Goal: Task Accomplishment & Management: Manage account settings

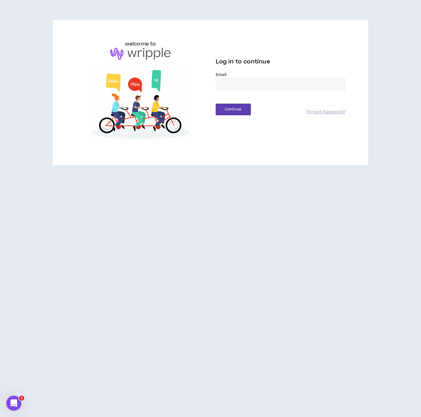
click at [239, 83] on input "email" at bounding box center [281, 85] width 130 height 14
type input "**********"
click at [235, 109] on button "Continue" at bounding box center [233, 110] width 35 height 12
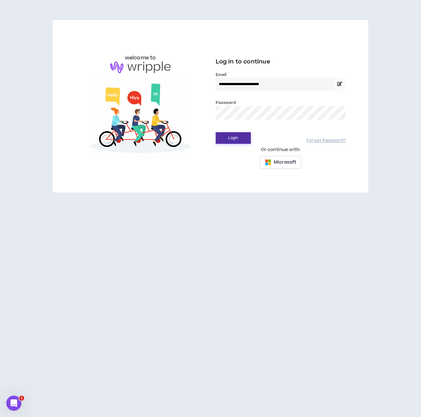
click at [232, 137] on button "Login" at bounding box center [233, 138] width 35 height 12
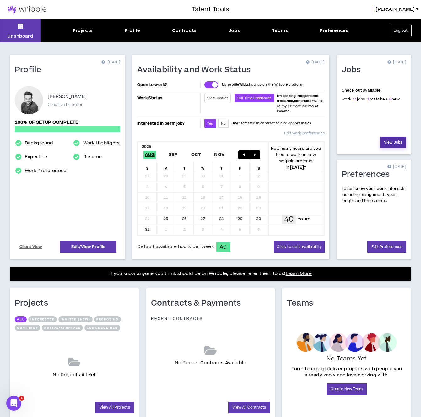
click at [400, 140] on link "View Jobs" at bounding box center [393, 143] width 26 height 12
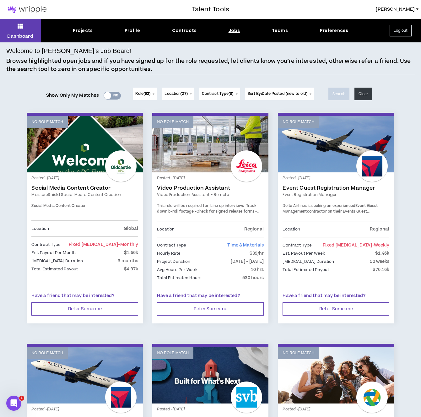
click at [91, 156] on link "No Role Match" at bounding box center [85, 144] width 116 height 57
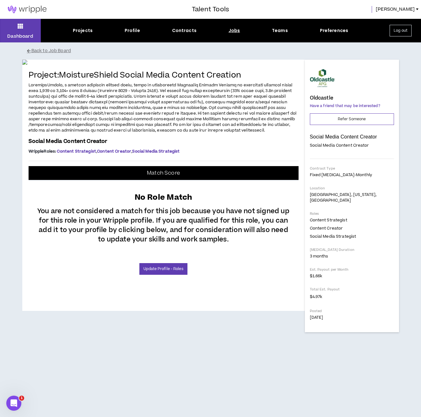
scroll to position [61, 0]
click at [166, 275] on link "Update Profile - Roles" at bounding box center [164, 269] width 48 height 12
select select "***"
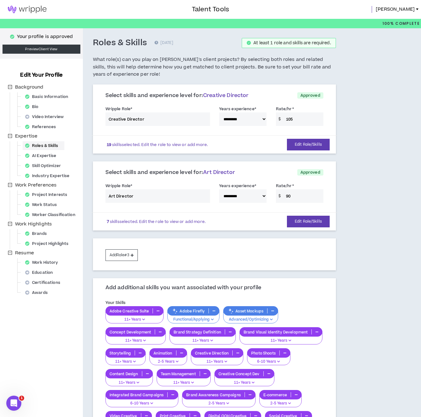
scroll to position [5, 0]
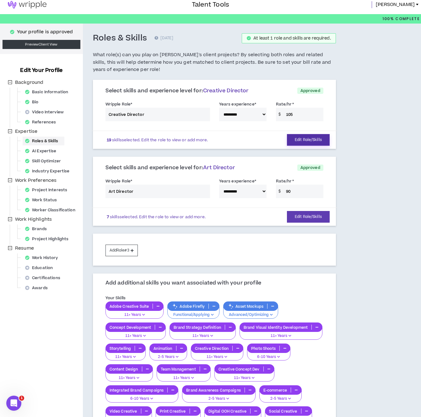
click at [300, 140] on button "Edit Role/Skills" at bounding box center [308, 140] width 43 height 12
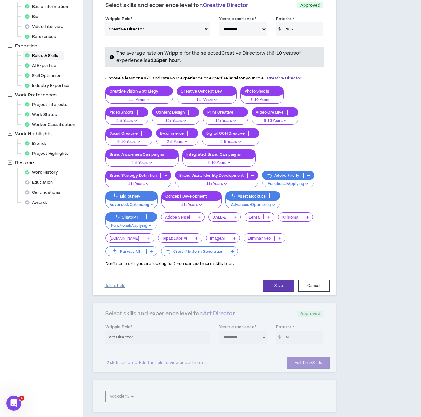
scroll to position [69, 0]
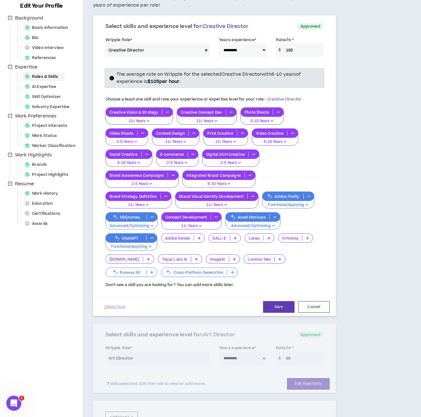
click at [286, 100] on span "Creative Director" at bounding box center [284, 99] width 35 height 6
click at [310, 312] on button "Cancel" at bounding box center [314, 307] width 31 height 12
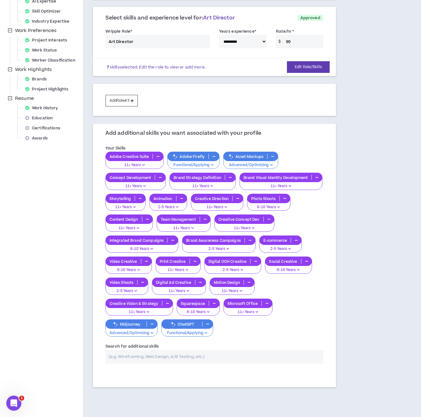
scroll to position [156, 0]
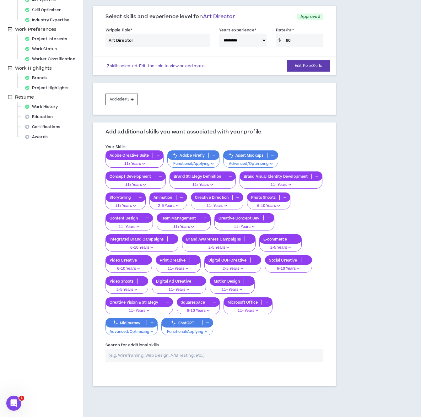
click at [195, 359] on input "text" at bounding box center [215, 356] width 218 height 14
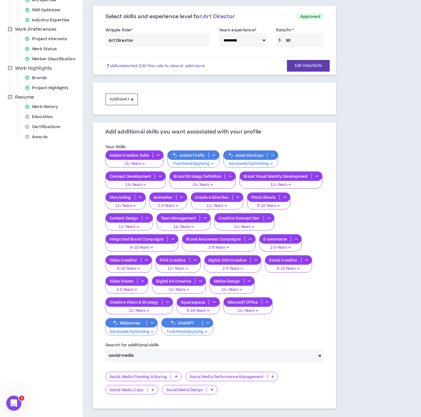
type input "social media"
click at [205, 391] on p "Social Media Design" at bounding box center [184, 390] width 44 height 5
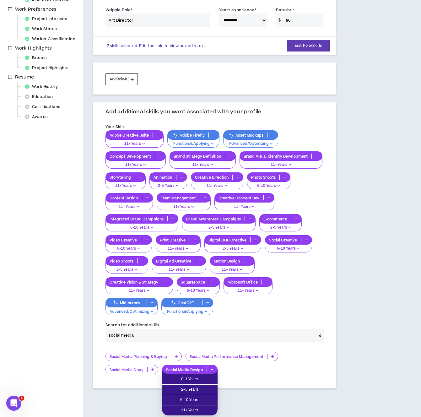
scroll to position [203, 0]
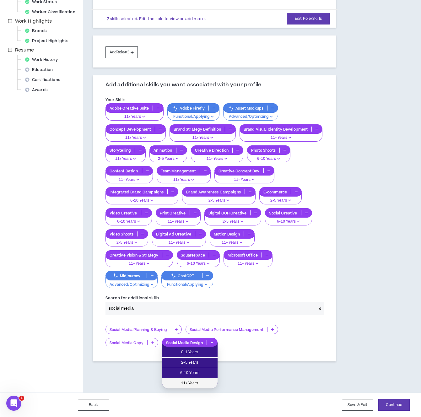
click at [205, 382] on span "11+ Years" at bounding box center [190, 383] width 48 height 7
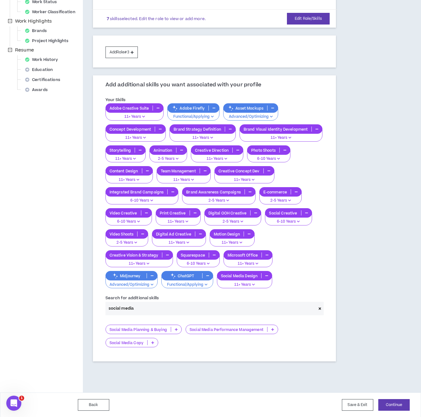
click at [151, 343] on icon at bounding box center [152, 342] width 3 height 3
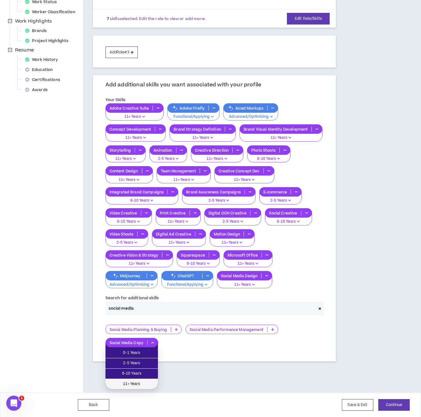
click at [140, 383] on span "11+ Years" at bounding box center [131, 384] width 45 height 7
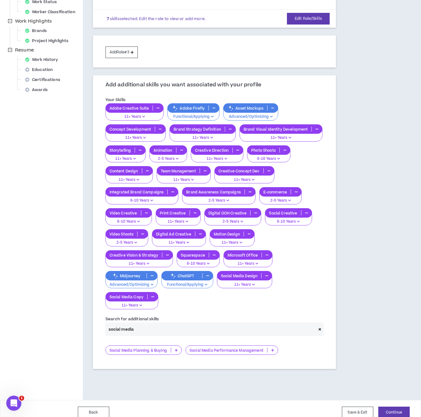
click at [174, 349] on p at bounding box center [176, 350] width 10 height 5
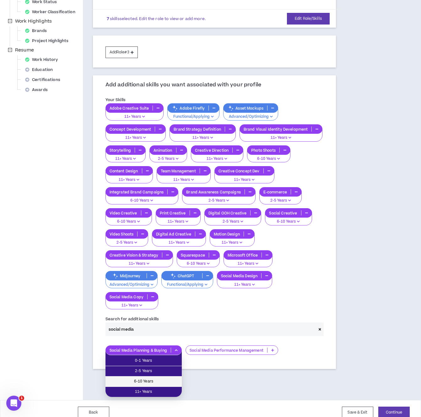
click at [157, 381] on span "6-10 Years" at bounding box center [143, 381] width 69 height 7
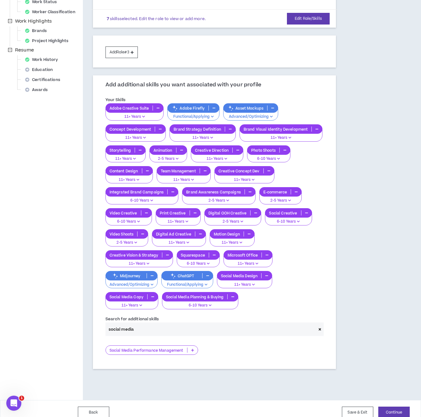
click at [193, 350] on icon at bounding box center [192, 350] width 3 height 3
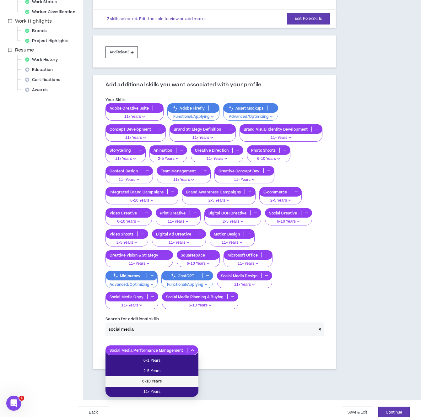
click at [173, 378] on span "6-10 Years" at bounding box center [151, 381] width 85 height 7
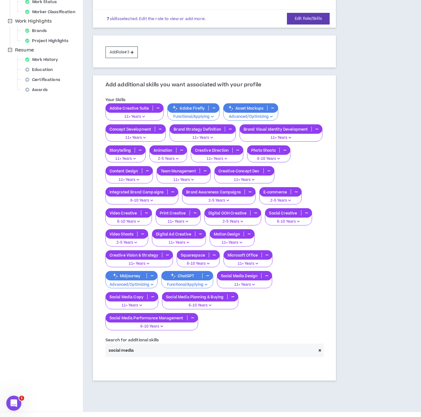
scroll to position [222, 0]
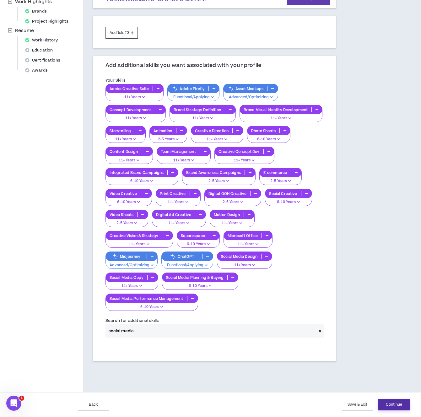
click at [409, 407] on button "Continue" at bounding box center [394, 405] width 31 height 12
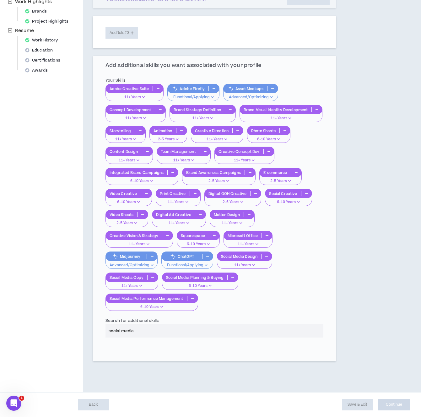
select select "*"
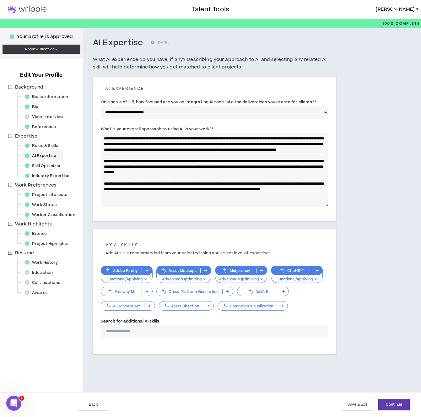
click at [193, 336] on input "Search for additional AI skills" at bounding box center [215, 332] width 228 height 14
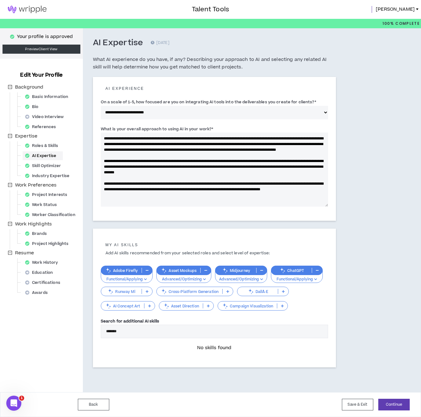
type input "********"
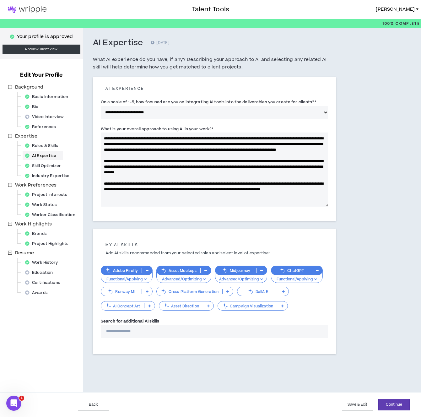
click at [150, 306] on icon at bounding box center [149, 306] width 3 height 3
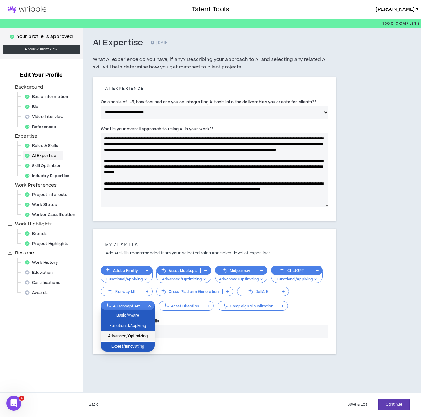
click at [140, 337] on span "Advanced/Optimizing" at bounding box center [128, 336] width 47 height 7
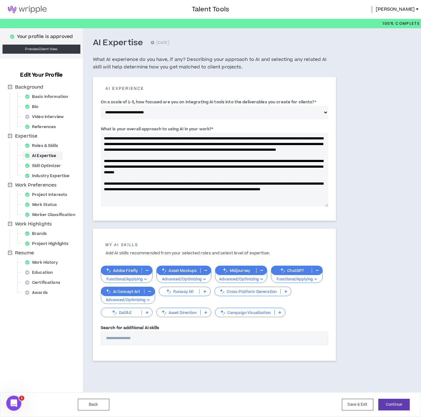
click at [280, 312] on icon at bounding box center [280, 312] width 3 height 3
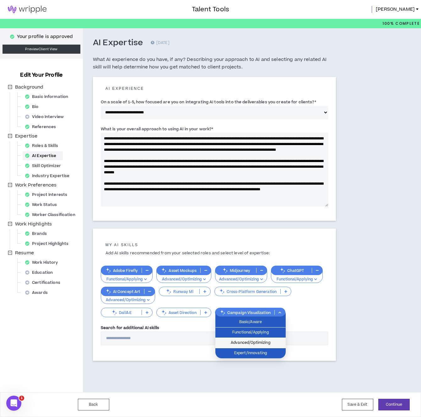
click at [266, 341] on span "Advanced/Optimizing" at bounding box center [250, 343] width 63 height 7
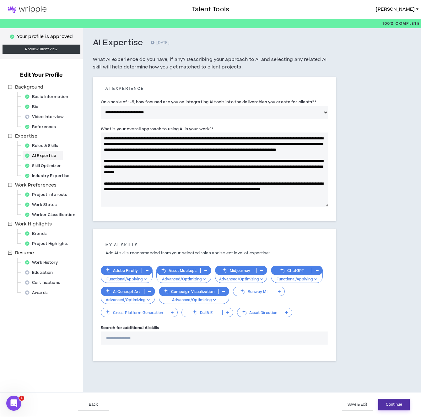
drag, startPoint x: 392, startPoint y: 405, endPoint x: 381, endPoint y: 398, distance: 13.3
click at [392, 405] on button "Continue" at bounding box center [394, 405] width 31 height 12
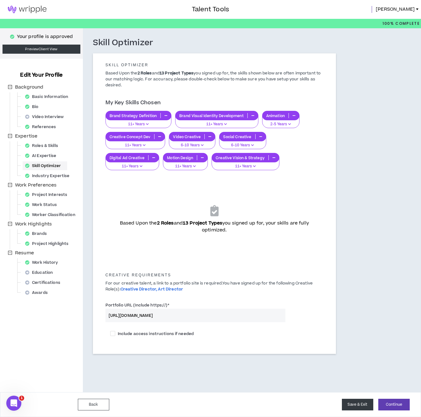
click at [366, 404] on button "Save & Exit" at bounding box center [357, 405] width 31 height 12
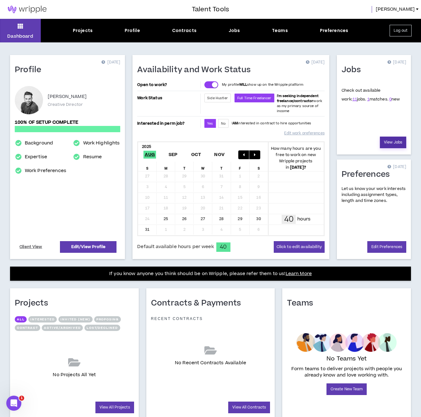
click at [395, 139] on link "View Jobs" at bounding box center [393, 143] width 26 height 12
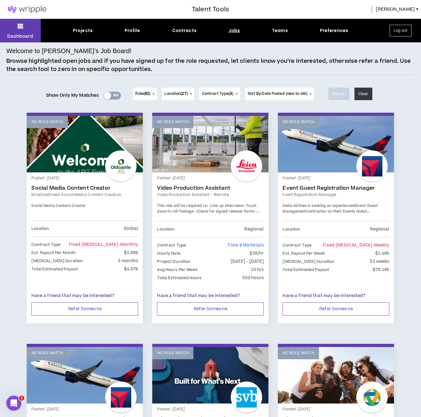
click at [94, 149] on link "No Role Match" at bounding box center [85, 144] width 116 height 57
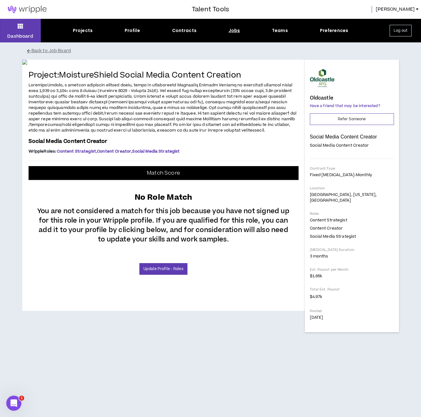
scroll to position [55, 0]
click at [164, 275] on link "Update Profile - Roles" at bounding box center [164, 269] width 48 height 12
select select "***"
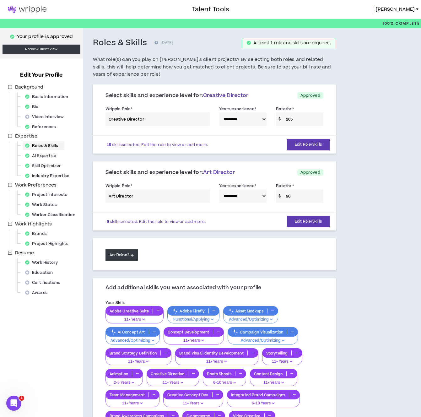
click at [121, 255] on button "Add Role #3" at bounding box center [122, 256] width 32 height 12
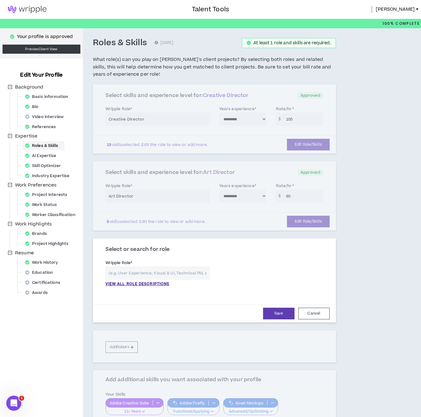
click at [177, 272] on input "text" at bounding box center [158, 273] width 104 height 14
type input "Social Media"
click at [98, 47] on h3 "Roles & Skills" at bounding box center [120, 43] width 54 height 11
click at [306, 313] on button "Cancel" at bounding box center [314, 314] width 31 height 12
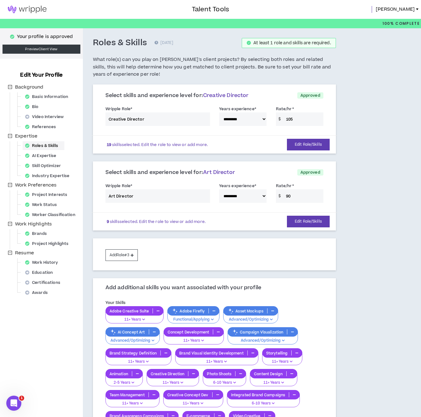
click at [39, 10] on img at bounding box center [27, 10] width 54 height 8
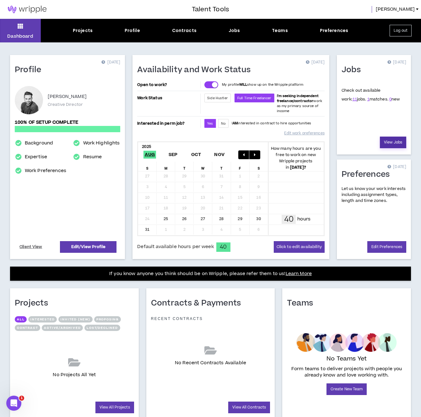
click at [392, 141] on link "View Jobs" at bounding box center [393, 143] width 26 height 12
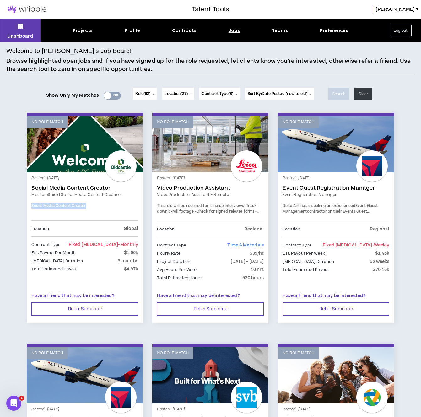
drag, startPoint x: 85, startPoint y: 206, endPoint x: 25, endPoint y: 205, distance: 60.0
click at [25, 205] on div "No Role Match Posted - [DATE] Social Media Content Creator MoistureShield Socia…" at bounding box center [85, 222] width 126 height 219
copy span "Social Media Content Creator"
click at [95, 171] on link "No Role Match" at bounding box center [85, 144] width 116 height 57
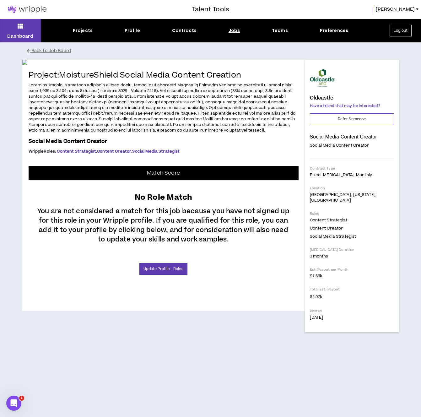
scroll to position [61, 0]
click at [160, 275] on link "Update Profile - Roles" at bounding box center [164, 269] width 48 height 12
select select "***"
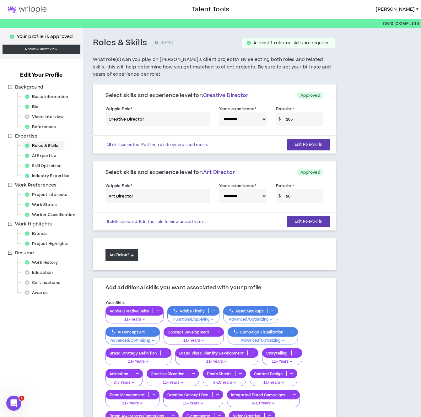
click at [129, 255] on button "Add Role #3" at bounding box center [122, 256] width 32 height 12
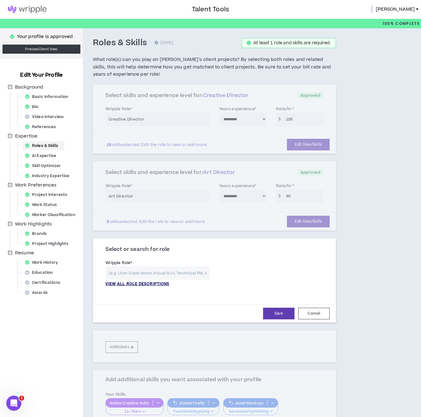
click at [138, 282] on p "VIEW ALL ROLE DESCRIPTIONS" at bounding box center [138, 285] width 64 height 6
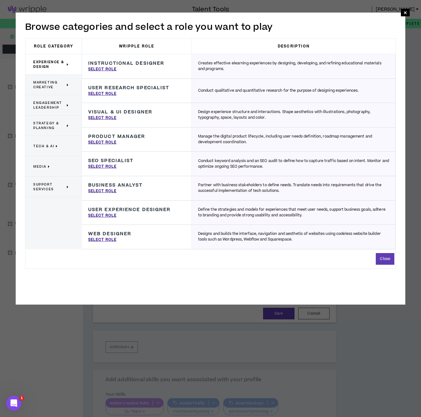
click at [58, 89] on span "Marketing Creative" at bounding box center [49, 84] width 32 height 9
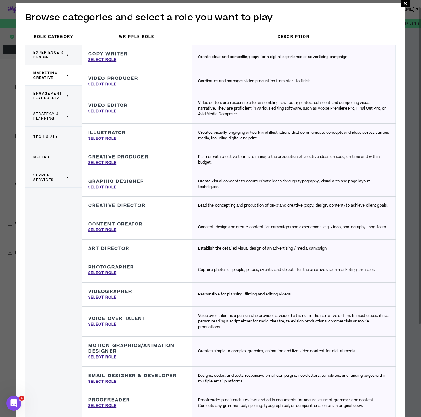
click at [55, 161] on p "Media" at bounding box center [51, 157] width 36 height 14
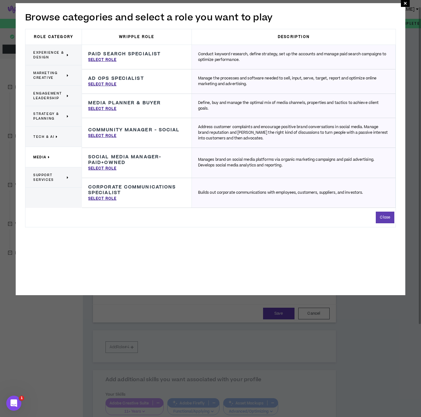
click at [81, 301] on div "**********" at bounding box center [210, 149] width 421 height 317
click at [408, 4] on span "×" at bounding box center [405, 3] width 9 height 8
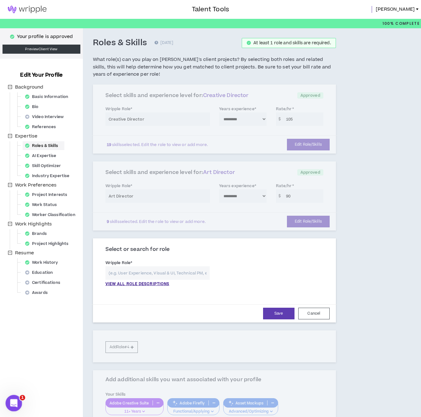
click at [15, 399] on icon "Open Intercom Messenger" at bounding box center [13, 403] width 10 height 10
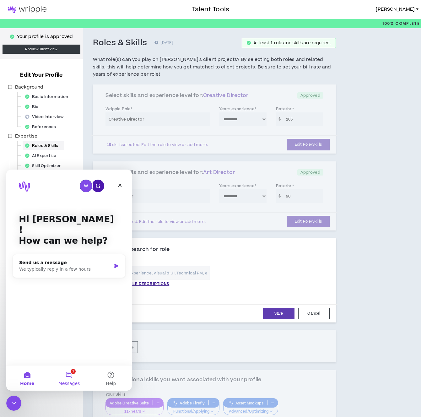
click at [66, 381] on span "Messages" at bounding box center [69, 383] width 22 height 4
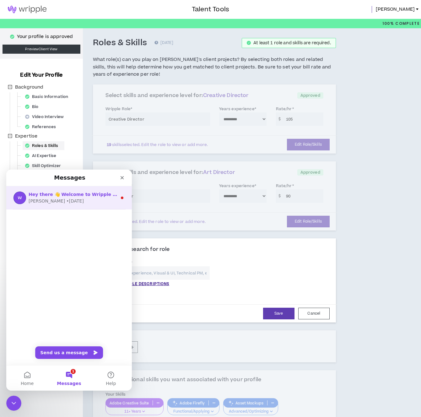
click at [96, 192] on span "Hey there 👋 Welcome to Wripple 🙌 Take a look around! If you have any questions,…" at bounding box center [176, 194] width 295 height 5
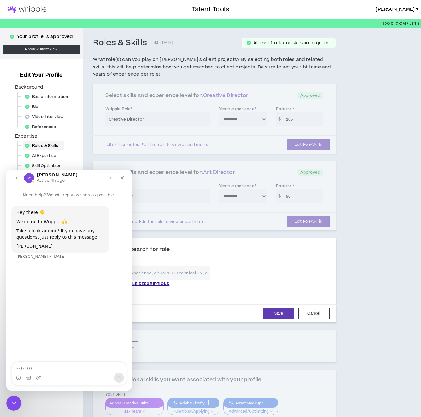
type textarea "*"
type textarea "**"
click at [18, 377] on icon "Emoji picker" at bounding box center [18, 378] width 5 height 5
type input "****"
click at [38, 10] on img at bounding box center [27, 10] width 54 height 8
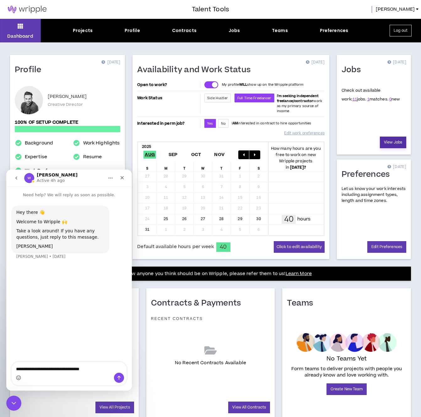
click at [394, 145] on link "View Jobs" at bounding box center [393, 143] width 26 height 12
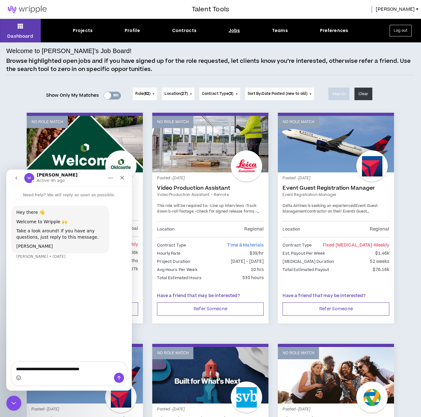
drag, startPoint x: 85, startPoint y: 181, endPoint x: 177, endPoint y: 345, distance: 188.5
click html "**********"
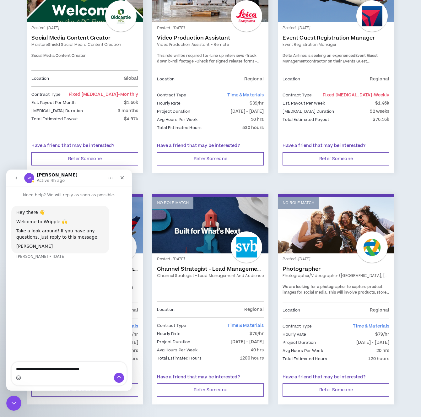
scroll to position [150, 0]
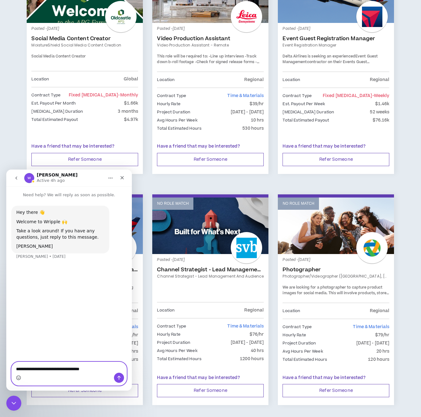
click at [98, 367] on textarea "**********" at bounding box center [69, 367] width 115 height 11
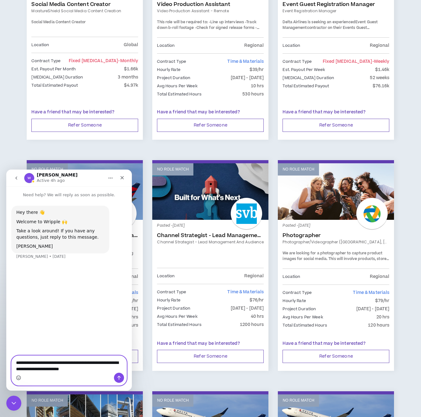
scroll to position [185, 0]
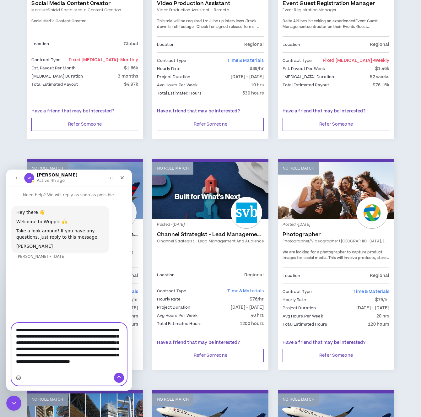
type textarea "**********"
click at [120, 377] on icon "Send a message…" at bounding box center [119, 378] width 3 height 4
